Goal: Entertainment & Leisure: Consume media (video, audio)

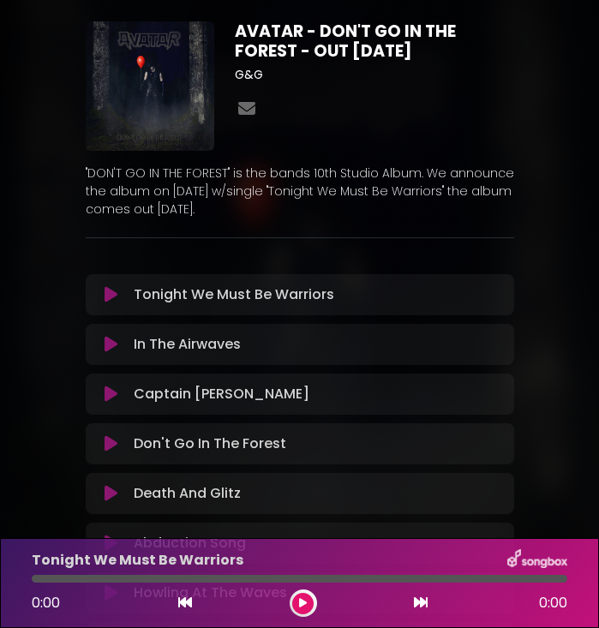
scroll to position [16, 0]
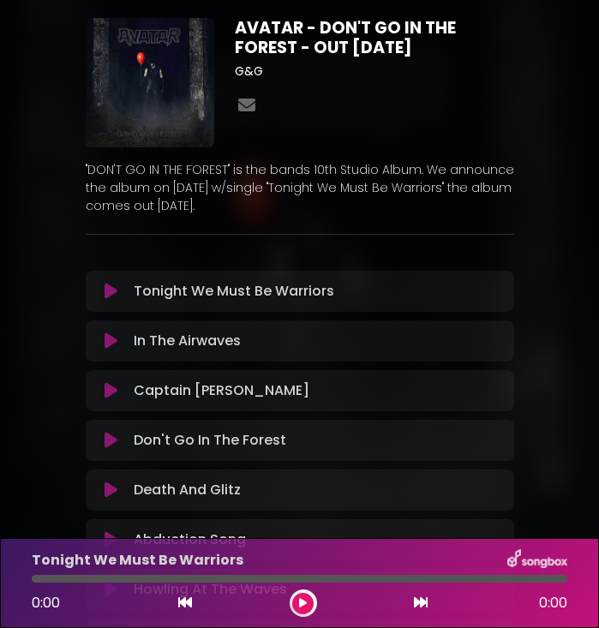
click at [112, 339] on icon at bounding box center [111, 341] width 13 height 17
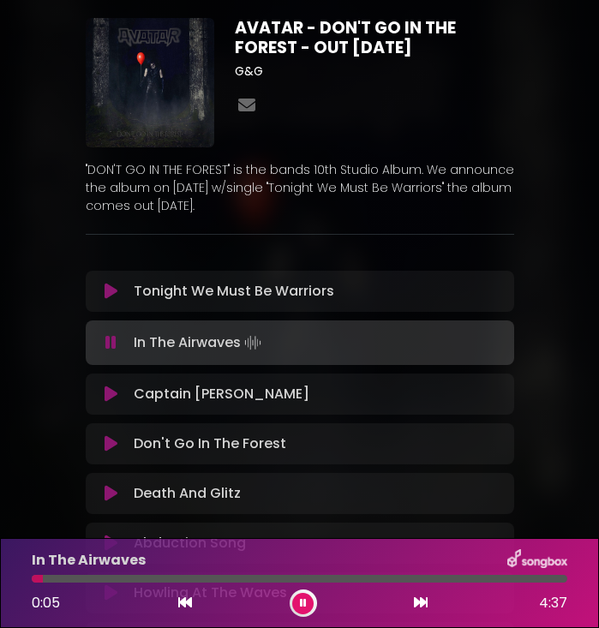
click at [57, 582] on div at bounding box center [300, 579] width 536 height 8
click at [74, 581] on div at bounding box center [300, 579] width 536 height 8
click at [91, 579] on div at bounding box center [300, 579] width 536 height 8
click at [109, 579] on div at bounding box center [300, 579] width 536 height 8
click at [147, 582] on div at bounding box center [300, 579] width 536 height 8
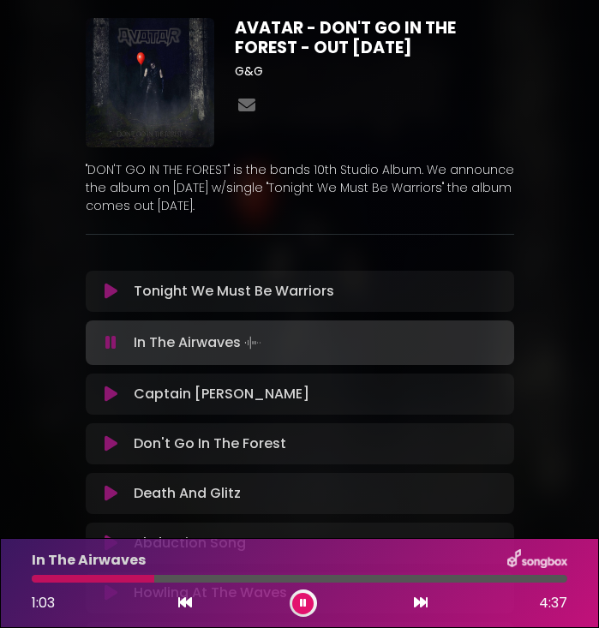
click at [165, 580] on div at bounding box center [300, 579] width 536 height 8
click at [231, 581] on div at bounding box center [300, 579] width 536 height 8
click at [251, 581] on div at bounding box center [300, 579] width 536 height 8
click at [273, 581] on div at bounding box center [300, 579] width 536 height 8
click at [296, 581] on div at bounding box center [300, 579] width 536 height 8
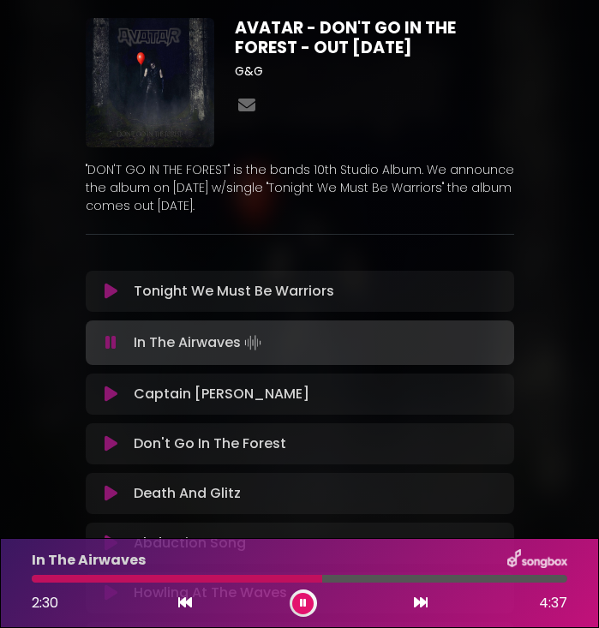
click at [301, 603] on icon at bounding box center [303, 603] width 7 height 10
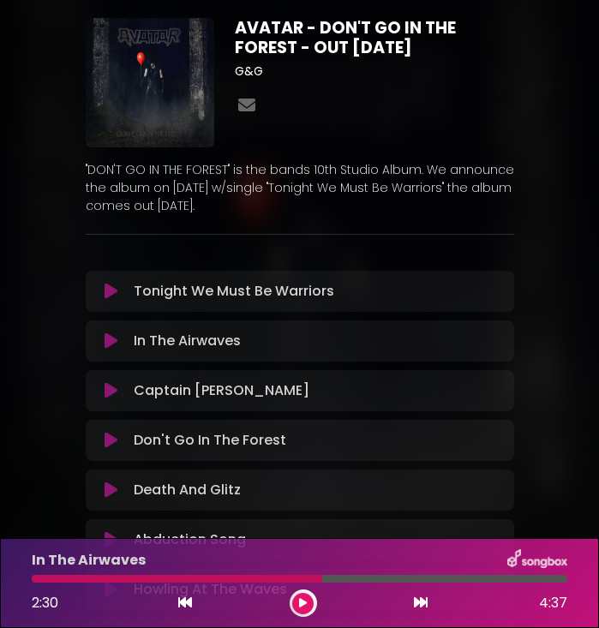
click at [113, 386] on icon at bounding box center [111, 390] width 13 height 17
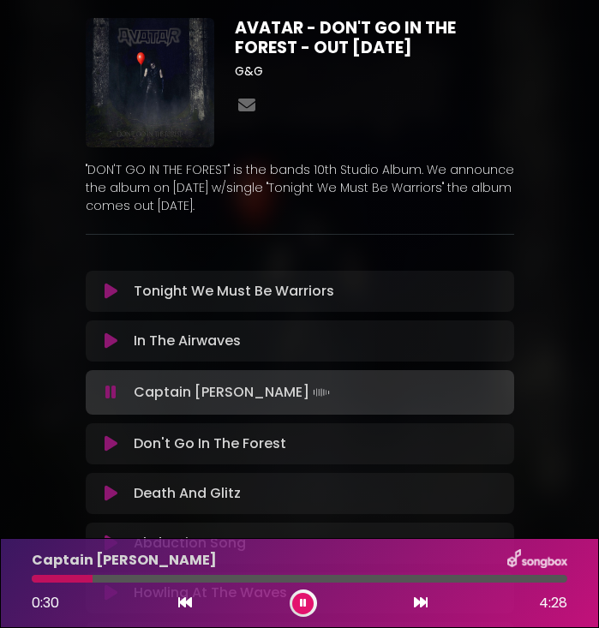
click at [107, 581] on div at bounding box center [300, 579] width 536 height 8
click at [128, 579] on div at bounding box center [300, 579] width 536 height 8
click at [148, 580] on div at bounding box center [300, 579] width 536 height 8
click at [173, 580] on div at bounding box center [300, 579] width 536 height 8
click at [195, 582] on div at bounding box center [300, 579] width 536 height 8
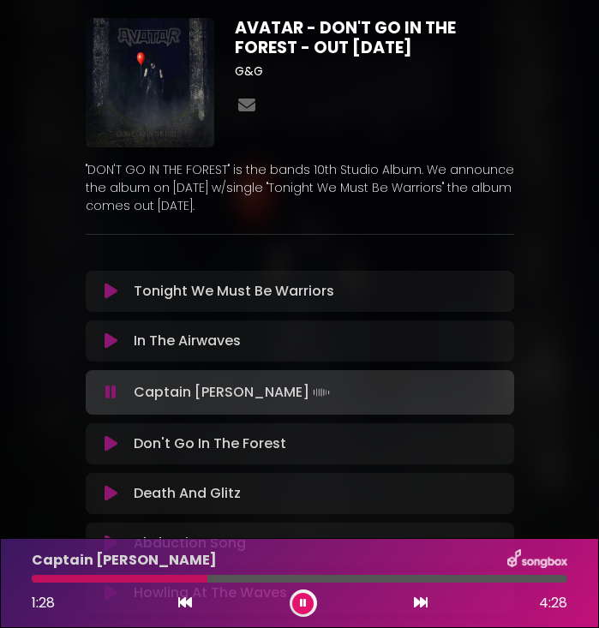
click at [235, 580] on div at bounding box center [300, 579] width 536 height 8
click at [297, 576] on div at bounding box center [300, 579] width 536 height 8
click at [350, 580] on div at bounding box center [300, 579] width 536 height 8
click at [388, 581] on div at bounding box center [300, 579] width 536 height 8
click at [410, 582] on div at bounding box center [300, 579] width 536 height 8
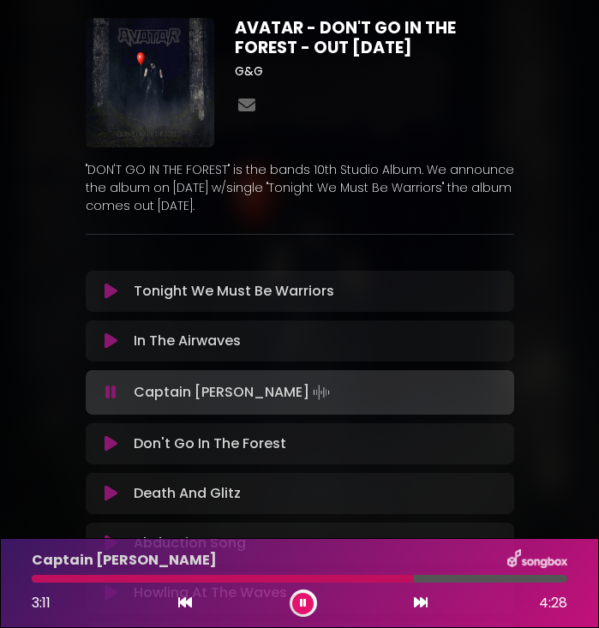
click at [438, 580] on div at bounding box center [300, 579] width 536 height 8
click at [458, 581] on div at bounding box center [300, 579] width 536 height 8
click at [507, 580] on div at bounding box center [300, 579] width 536 height 8
click at [304, 603] on icon at bounding box center [303, 603] width 7 height 10
